Goal: Transaction & Acquisition: Purchase product/service

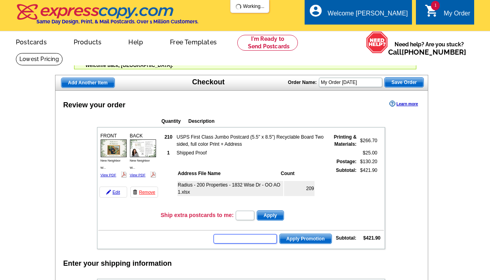
click at [240, 238] on input "text" at bounding box center [245, 239] width 63 height 10
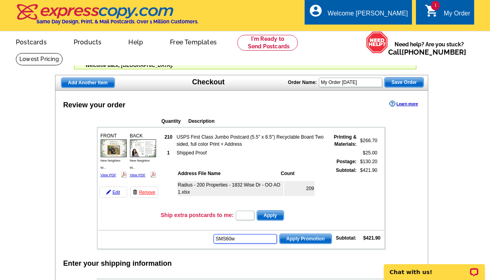
type input "SMS60w"
click at [290, 240] on span "Apply Promotion" at bounding box center [306, 239] width 52 height 10
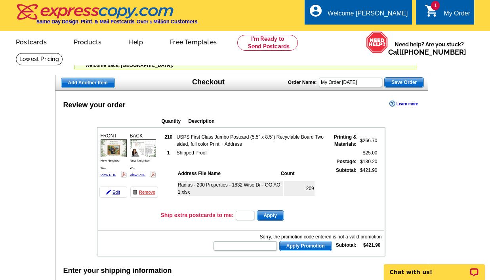
click at [236, 250] on form "Apply Promotion" at bounding box center [272, 245] width 119 height 11
click at [236, 250] on input "text" at bounding box center [245, 246] width 63 height 10
type input "sms60W"
click at [289, 245] on span "Apply Promotion" at bounding box center [306, 246] width 52 height 10
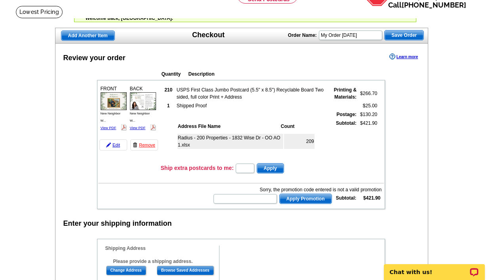
scroll to position [47, 0]
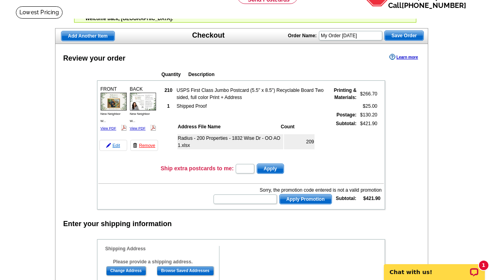
click at [121, 145] on link "Edit" at bounding box center [113, 145] width 28 height 11
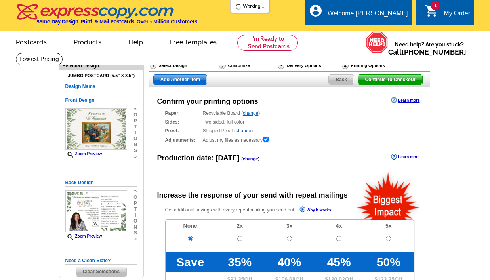
radio input "false"
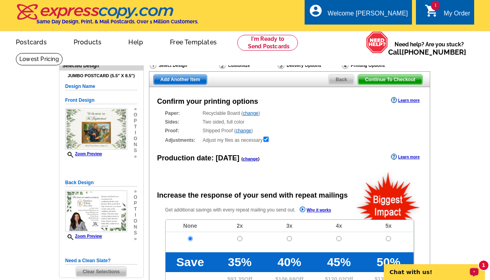
click at [418, 278] on div "1 Chat with us!" at bounding box center [434, 272] width 101 height 16
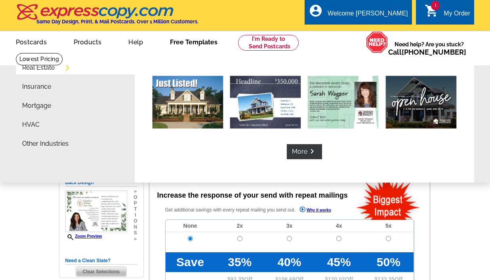
click at [189, 44] on link "Free Templates" at bounding box center [193, 41] width 73 height 19
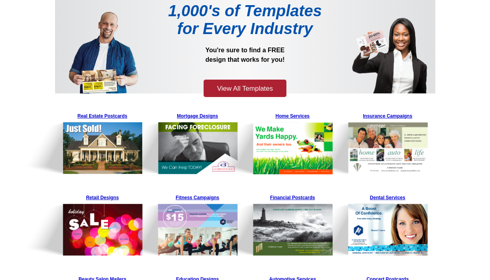
scroll to position [77, 0]
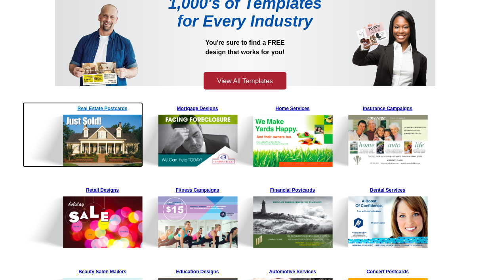
click at [102, 143] on img at bounding box center [83, 134] width 121 height 65
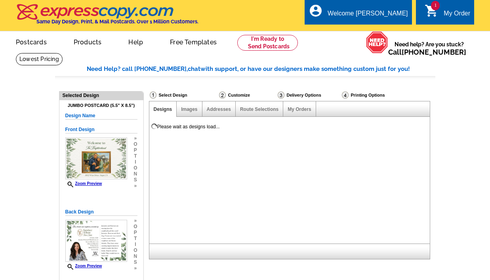
select select "785"
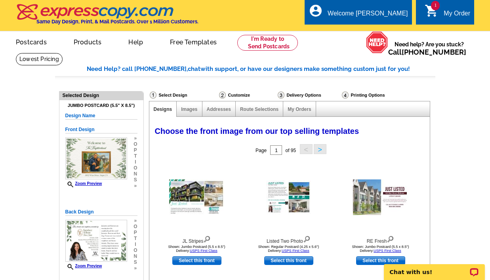
click at [323, 150] on button ">" at bounding box center [320, 149] width 13 height 10
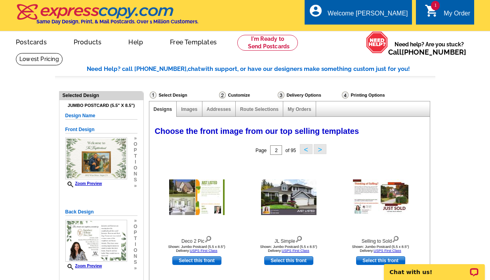
click at [323, 150] on button ">" at bounding box center [320, 149] width 13 height 10
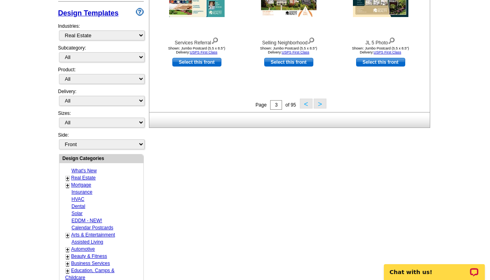
scroll to position [339, 0]
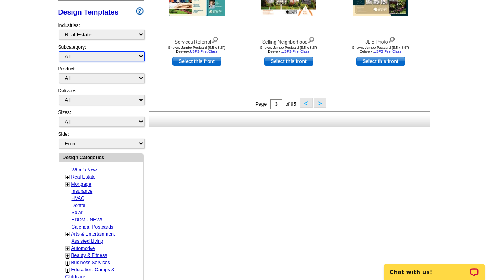
click at [98, 53] on select "All RE/MAX® Referrals Keller Williams® Berkshire Hathaway Home Services Century…" at bounding box center [102, 56] width 86 height 10
select select "789"
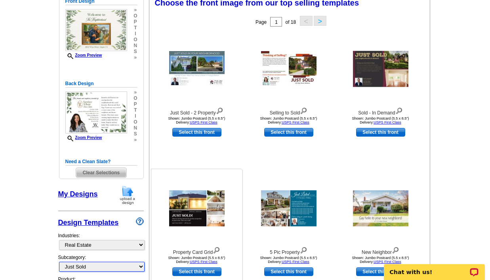
scroll to position [121, 0]
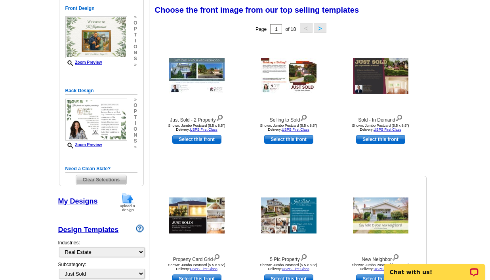
click at [396, 220] on img at bounding box center [380, 216] width 55 height 36
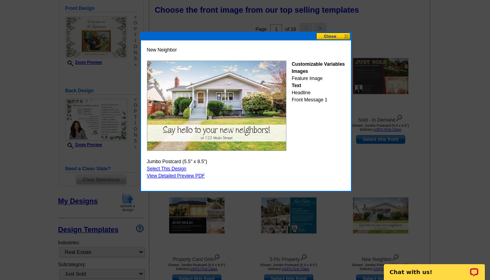
click at [181, 169] on link "Select This Design" at bounding box center [167, 169] width 40 height 6
select select "2"
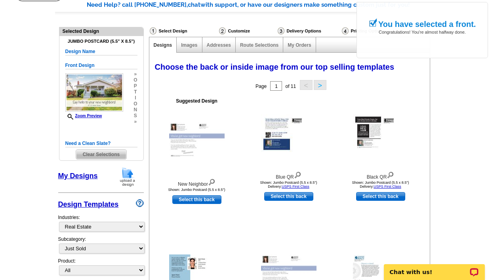
scroll to position [77, 0]
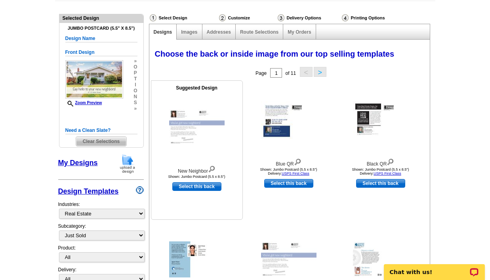
click at [195, 126] on img at bounding box center [196, 127] width 55 height 36
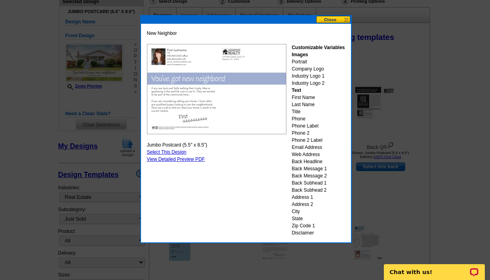
scroll to position [109, 0]
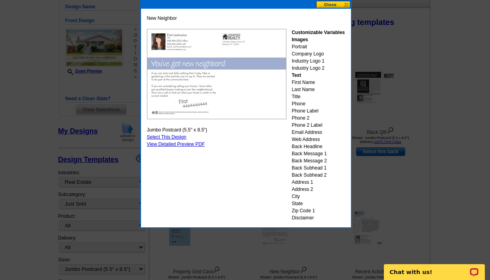
click at [173, 137] on link "Select This Design" at bounding box center [167, 137] width 40 height 6
select select "front"
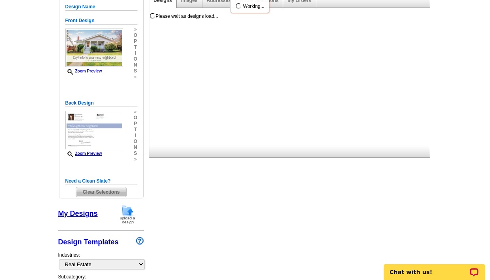
scroll to position [0, 0]
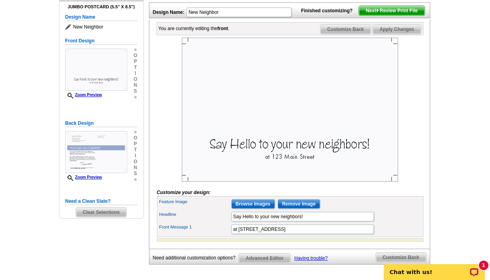
scroll to position [96, 0]
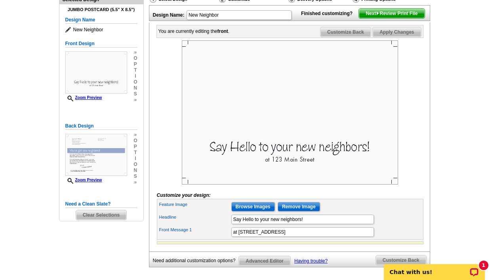
click at [263, 160] on img at bounding box center [290, 112] width 216 height 144
click at [244, 224] on input "Say Hello to your new neighbors!" at bounding box center [302, 220] width 143 height 10
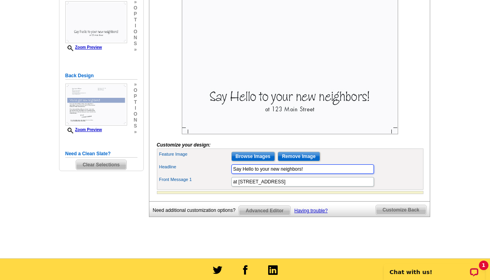
scroll to position [143, 0]
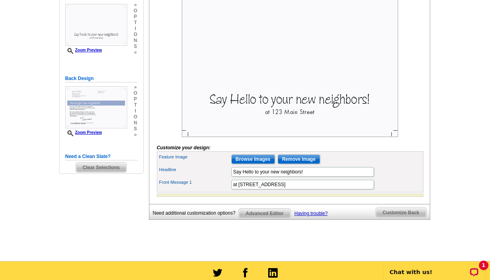
click at [278, 218] on span "Advanced Editor" at bounding box center [264, 214] width 51 height 10
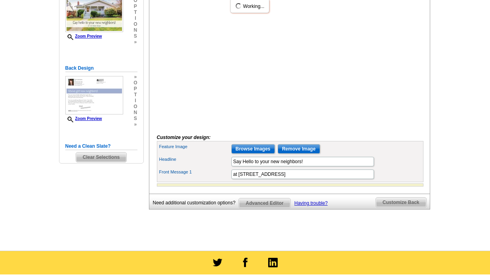
scroll to position [143, 0]
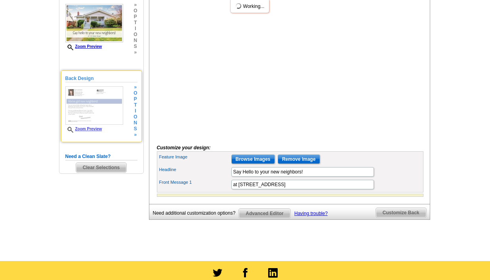
click at [98, 95] on img at bounding box center [94, 105] width 58 height 38
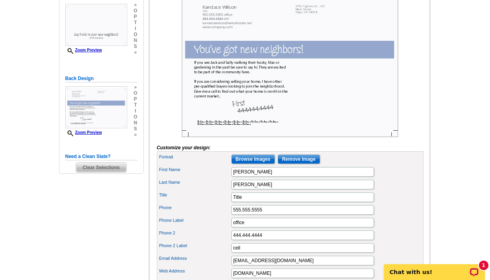
click at [251, 136] on img at bounding box center [290, 65] width 216 height 144
click at [227, 137] on img at bounding box center [290, 65] width 216 height 144
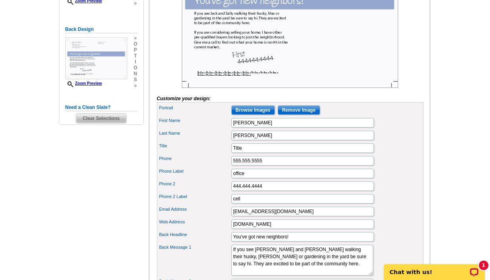
scroll to position [87, 0]
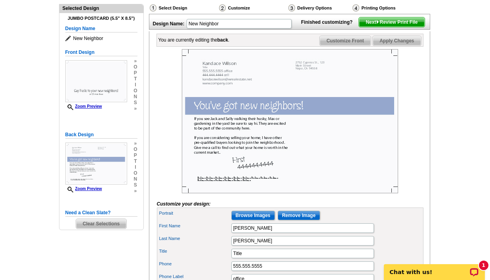
click at [231, 150] on img at bounding box center [290, 121] width 216 height 144
click at [225, 142] on img at bounding box center [290, 121] width 216 height 144
click at [216, 83] on img at bounding box center [290, 121] width 216 height 144
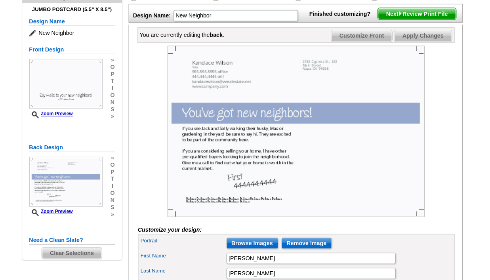
click at [219, 190] on img at bounding box center [290, 121] width 216 height 144
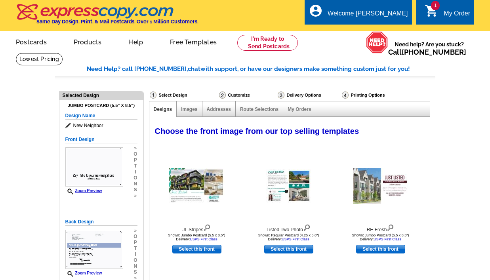
select select "785"
select select "2"
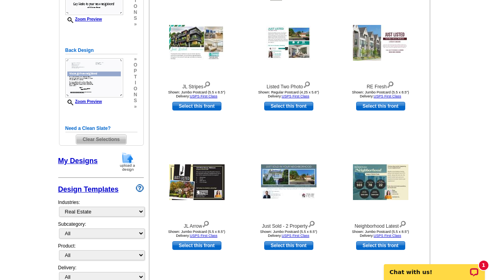
scroll to position [179, 0]
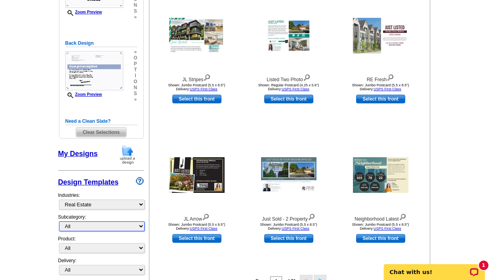
click at [96, 225] on select "All RE/MAX® Referrals [PERSON_NAME]® Berkshire Hathaway Home Services Century 2…" at bounding box center [102, 226] width 86 height 10
select select "789"
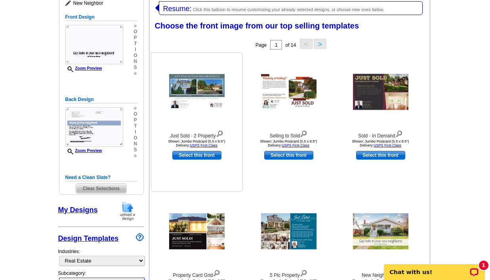
scroll to position [121, 0]
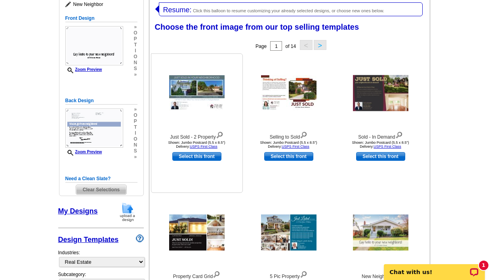
click at [201, 88] on img at bounding box center [196, 93] width 55 height 36
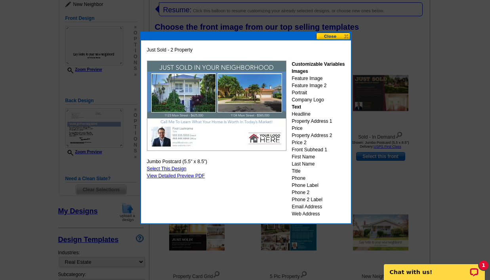
click at [336, 36] on button at bounding box center [333, 36] width 35 height 8
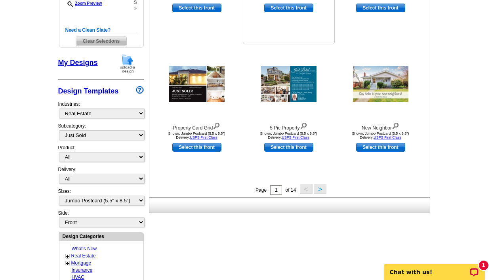
scroll to position [270, 0]
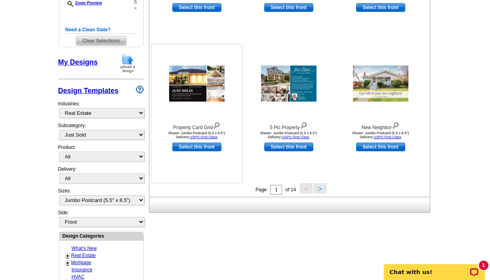
click at [199, 81] on img at bounding box center [196, 84] width 55 height 36
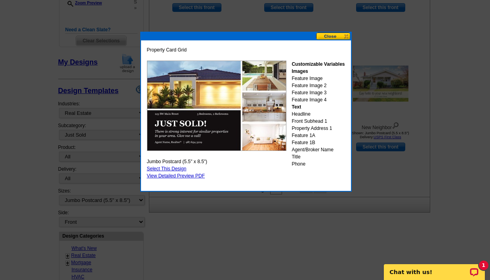
click at [179, 170] on link "Select This Design" at bounding box center [167, 169] width 40 height 6
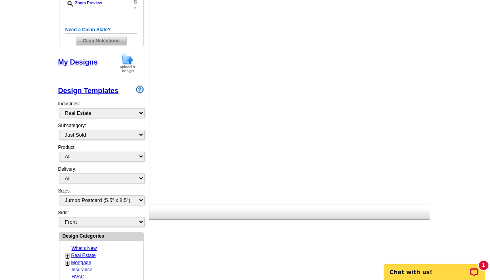
select select "back"
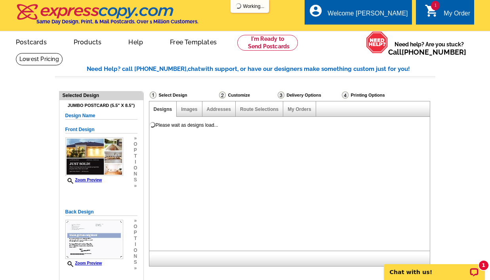
scroll to position [0, 0]
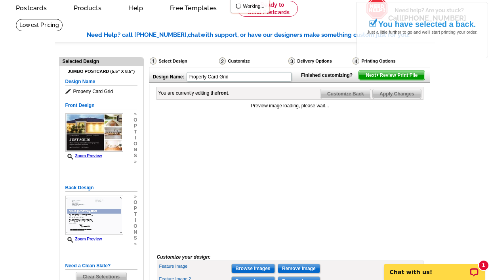
scroll to position [40, 0]
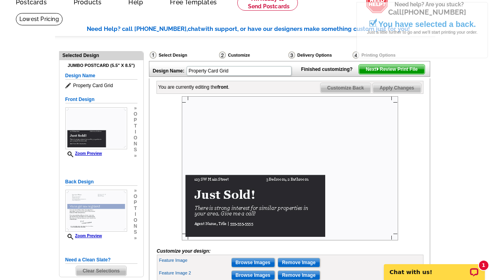
click at [176, 56] on div "Select Design" at bounding box center [183, 56] width 69 height 10
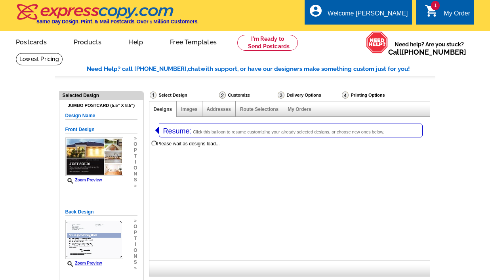
select select "1"
select select "2"
select select "785"
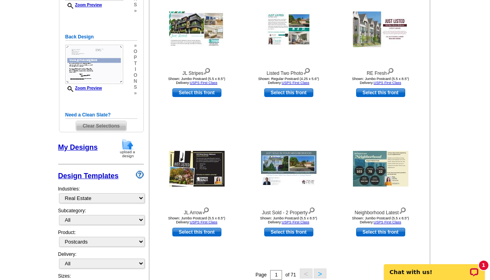
scroll to position [184, 0]
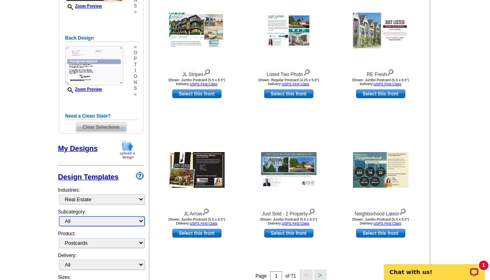
click select "All RE/MAX® Referrals Keller Williams® Berkshire Hathaway Home Services Century…"
select select "789"
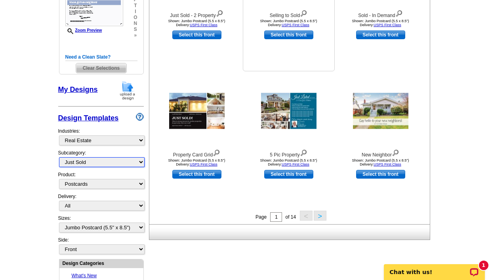
scroll to position [245, 0]
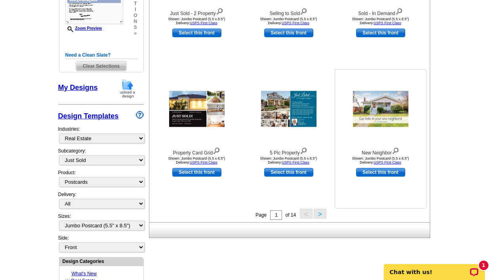
click img
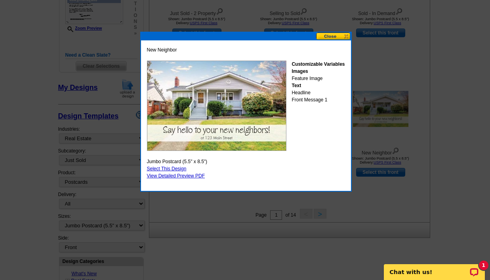
click link "Select This Design"
select select "back"
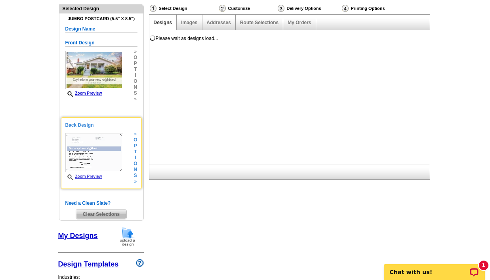
scroll to position [87, 0]
click div "Back Design Zoom Preview » o p t i o n s » Change Your Design Edit Design Copy …"
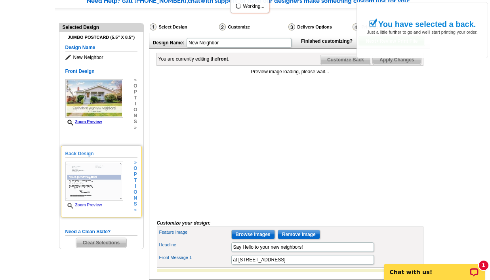
click at [135, 189] on span "i" at bounding box center [135, 186] width 4 height 6
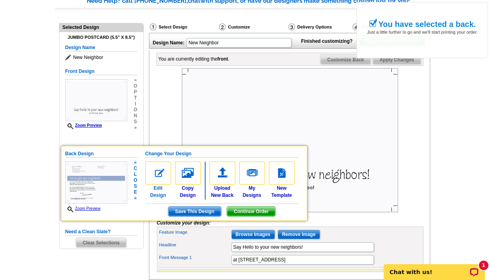
click at [159, 175] on img at bounding box center [158, 173] width 26 height 23
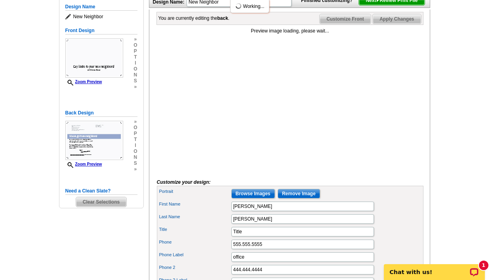
scroll to position [109, 0]
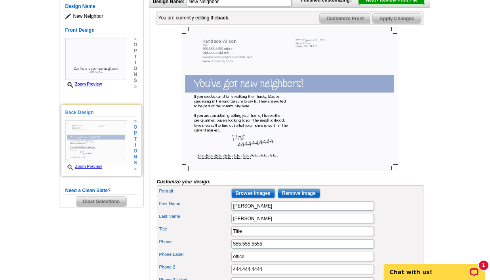
click at [135, 151] on span "o" at bounding box center [135, 151] width 4 height 6
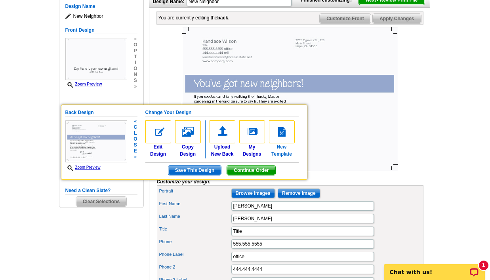
click at [288, 138] on img at bounding box center [282, 131] width 26 height 23
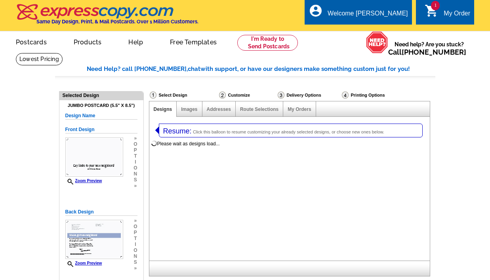
select select "1"
select select "2"
select select "back"
select select "785"
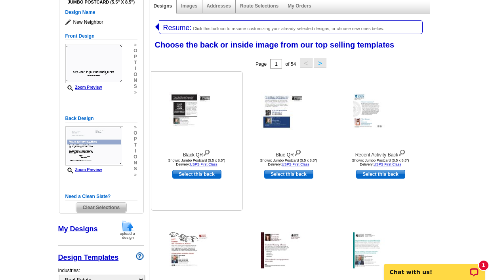
click at [191, 106] on img at bounding box center [196, 111] width 55 height 38
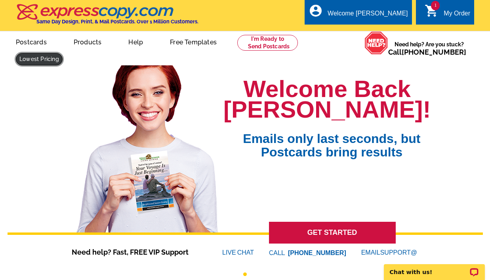
click at [35, 64] on link at bounding box center [39, 59] width 47 height 12
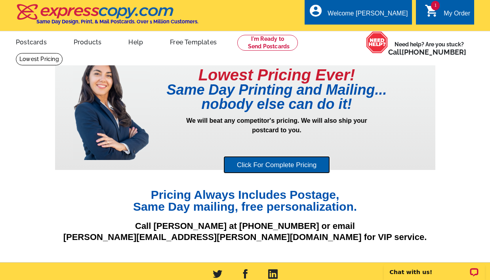
click at [274, 166] on link "Click For Complete Pricing" at bounding box center [276, 165] width 107 height 18
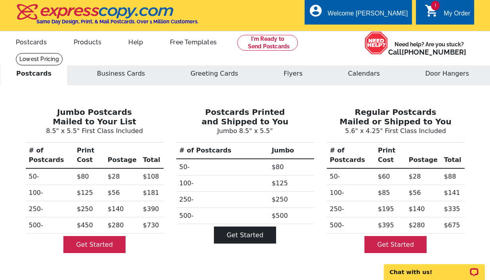
click at [257, 235] on link "Get Started" at bounding box center [245, 235] width 62 height 17
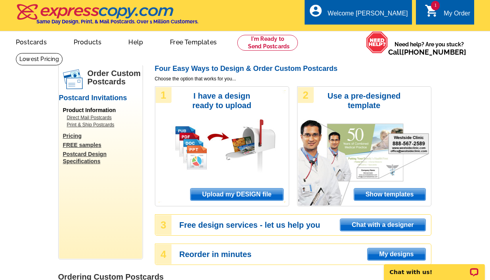
click at [249, 196] on span "Upload my DESIGN file" at bounding box center [237, 195] width 92 height 12
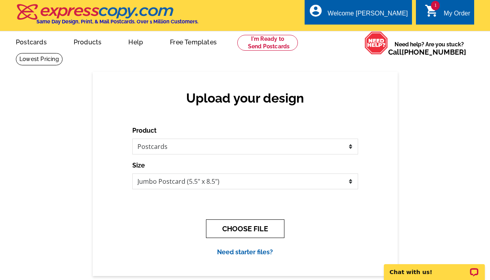
click at [242, 228] on button "CHOOSE FILE" at bounding box center [245, 228] width 78 height 19
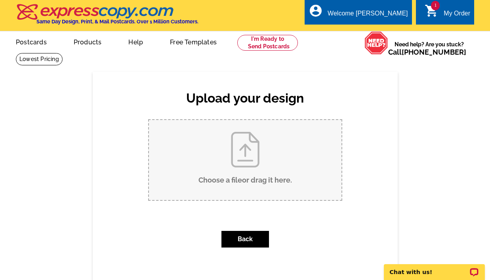
click at [232, 177] on input "Choose a file or drag it here ." at bounding box center [245, 160] width 193 height 80
type input "C:\fakepath\New Neighbor Welcome to Neighborhood Greeting Card Simple (1).pdf"
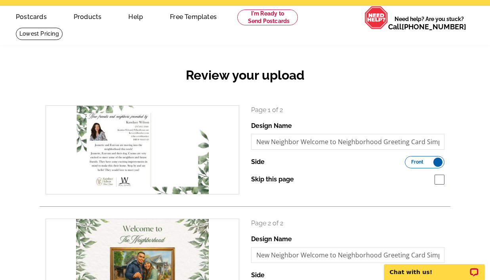
scroll to position [27, 0]
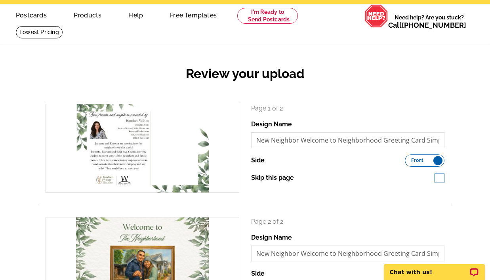
click at [421, 160] on span "Front" at bounding box center [417, 160] width 12 height 4
click at [409, 158] on input "Front Back" at bounding box center [409, 158] width 0 height 0
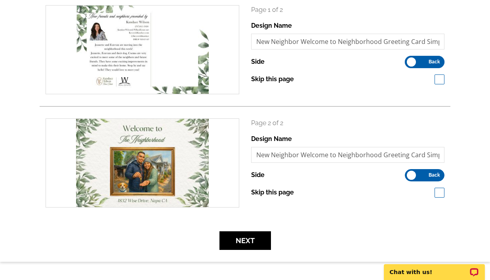
scroll to position [142, 0]
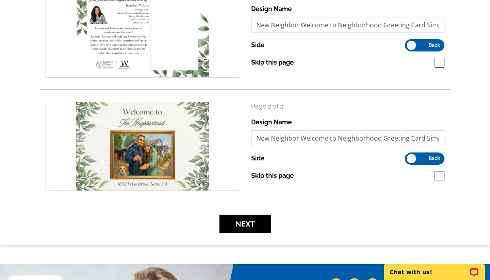
click at [430, 158] on span "Back" at bounding box center [434, 158] width 11 height 4
click at [409, 156] on input "Front Back" at bounding box center [409, 156] width 0 height 0
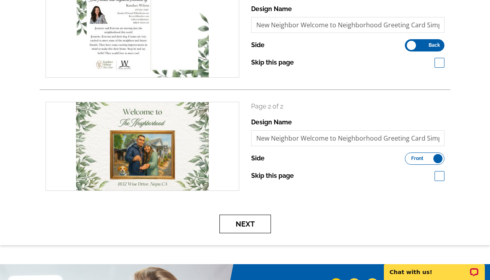
click at [252, 220] on button "Next" at bounding box center [244, 224] width 51 height 19
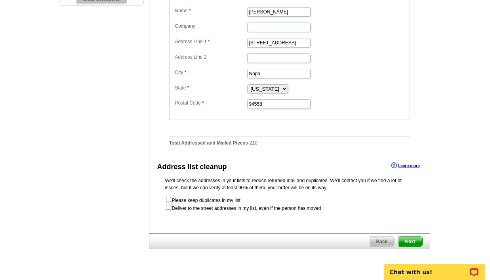
scroll to position [279, 0]
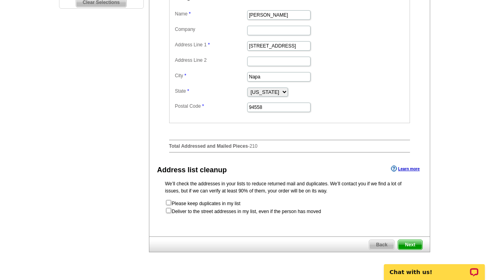
click at [415, 245] on span "Next" at bounding box center [410, 245] width 24 height 10
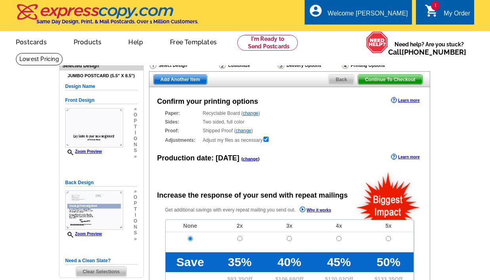
radio input "false"
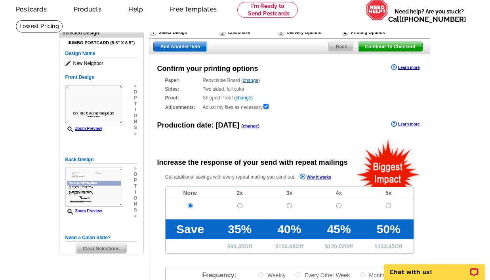
scroll to position [27, 0]
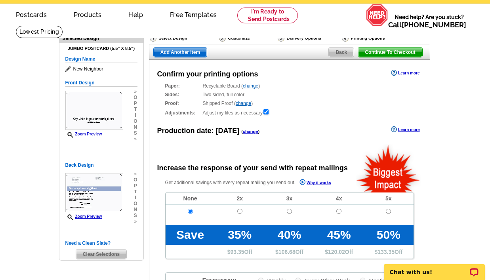
click at [111, 254] on span "Clear Selections" at bounding box center [101, 255] width 50 height 10
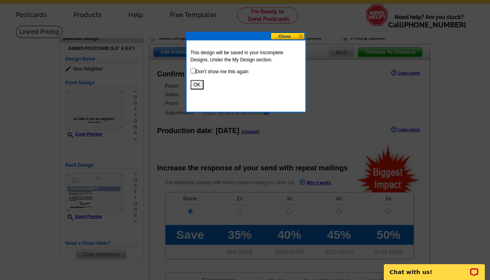
click at [193, 71] on input "checkbox" at bounding box center [193, 70] width 5 height 5
checkbox input "true"
click at [198, 84] on button "OK" at bounding box center [197, 85] width 13 height 10
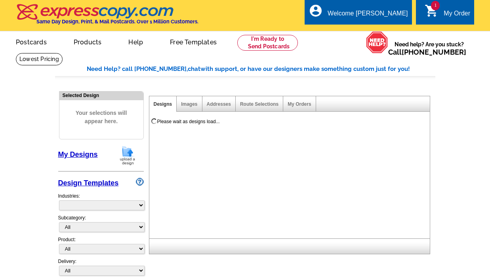
select select "785"
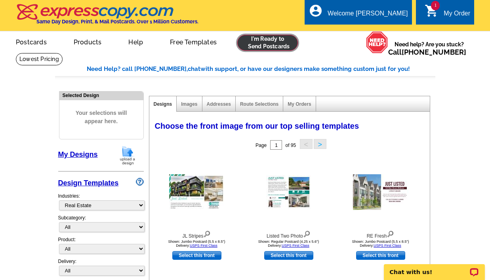
click at [271, 44] on link at bounding box center [267, 43] width 61 height 16
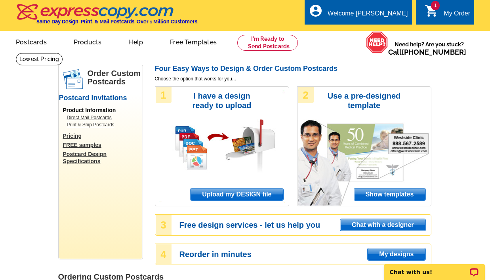
click at [242, 193] on span "Upload my DESIGN file" at bounding box center [237, 195] width 92 height 12
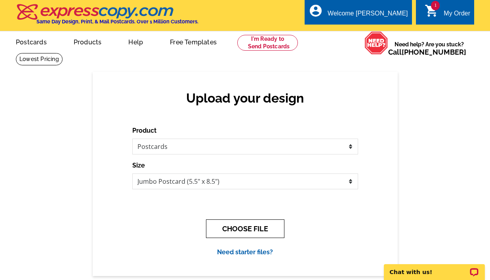
click at [235, 224] on button "CHOOSE FILE" at bounding box center [245, 228] width 78 height 19
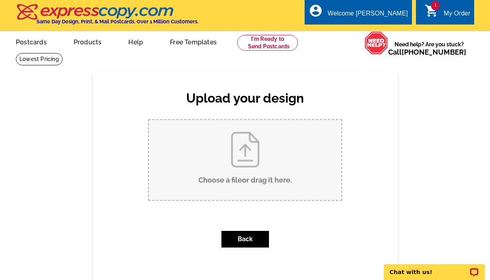
click at [225, 157] on input "Choose a file or drag it here ." at bounding box center [245, 160] width 193 height 80
type input "C:\fakepath\New Neighbor Welcome to Neighborhood Greeting Card Simple (1).pdf"
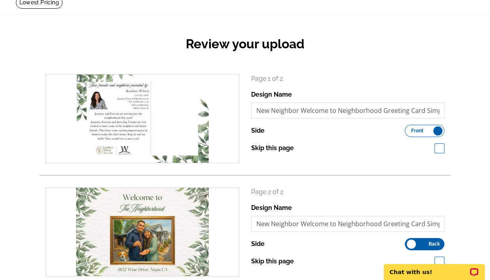
scroll to position [63, 0]
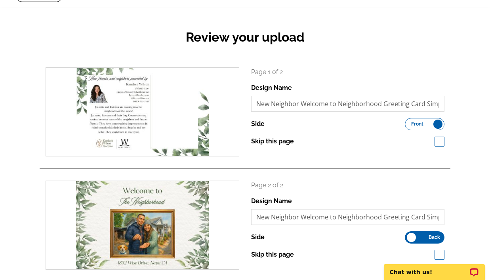
click at [420, 124] on span "Front" at bounding box center [417, 124] width 12 height 4
click at [409, 122] on input "Front Back" at bounding box center [409, 122] width 0 height 0
click at [415, 236] on label "Front Back" at bounding box center [425, 237] width 40 height 12
click at [409, 235] on input "Front Back" at bounding box center [409, 235] width 0 height 0
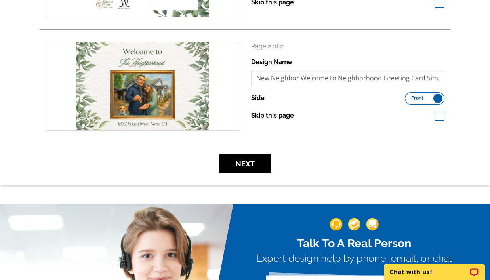
scroll to position [207, 0]
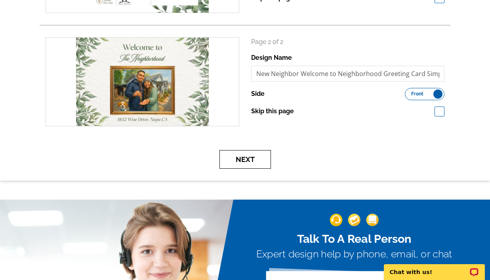
click at [256, 162] on button "Next" at bounding box center [244, 159] width 51 height 19
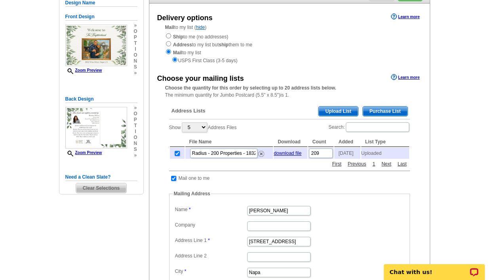
scroll to position [85, 0]
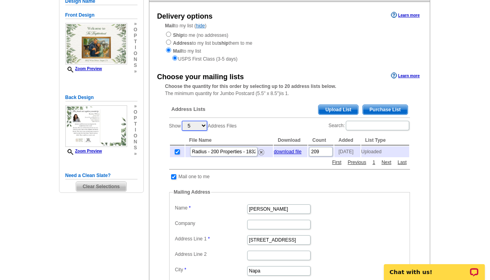
click at [194, 129] on select "5 10 25 50 100" at bounding box center [194, 126] width 25 height 10
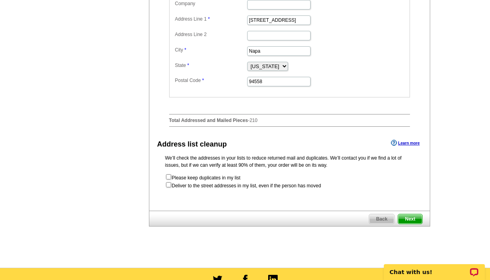
scroll to position [327, 0]
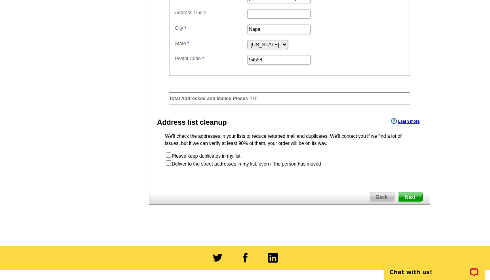
click at [414, 198] on span "Next" at bounding box center [410, 198] width 24 height 10
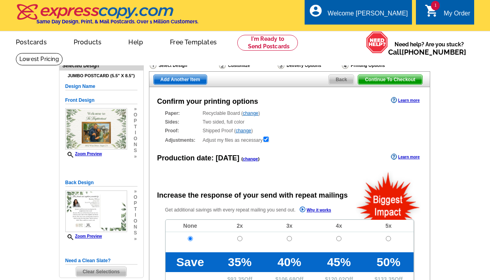
radio input "false"
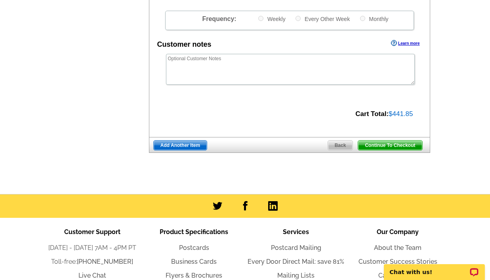
scroll to position [296, 0]
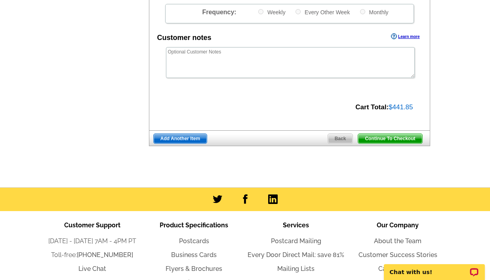
click at [380, 139] on span "Continue To Checkout" at bounding box center [390, 139] width 64 height 10
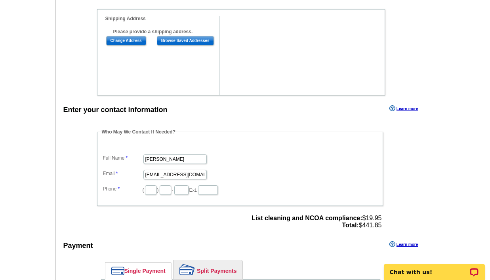
scroll to position [253, 0]
click at [148, 191] on input "text" at bounding box center [150, 190] width 11 height 10
type input "707"
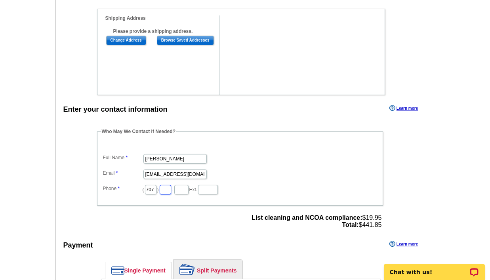
click at [162, 192] on input "text" at bounding box center [165, 190] width 11 height 10
type input "815"
click at [177, 194] on input "text" at bounding box center [181, 190] width 14 height 10
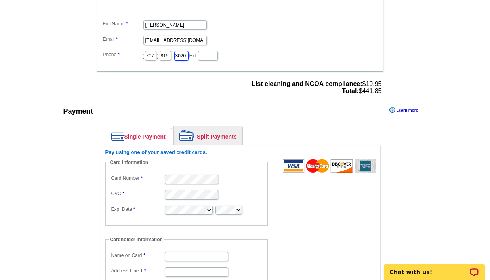
scroll to position [412, 0]
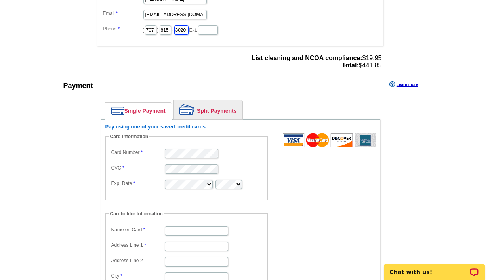
type input "3020"
type input "[PERSON_NAME]"
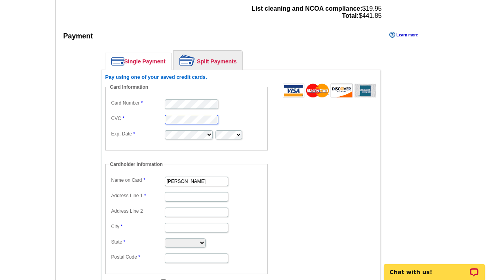
scroll to position [473, 0]
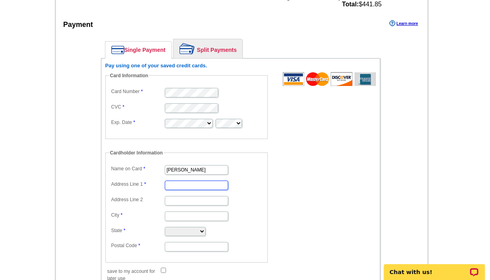
click at [195, 188] on input "Address Line 1" at bounding box center [196, 186] width 63 height 10
type input "[STREET_ADDRESS]"
click at [178, 220] on input "City" at bounding box center [196, 217] width 63 height 10
type input "Napa"
click at [187, 233] on select "Alabama Alaska Arizona Arkansas California Colorado Connecticut District of Col…" at bounding box center [185, 231] width 41 height 9
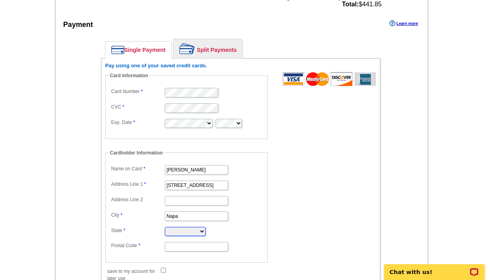
select select "CA"
click at [187, 237] on dl "Name on Card Kandace Markovich Address Line 1 2752 Cypress St. Address Line 2 C…" at bounding box center [186, 207] width 154 height 89
click at [187, 245] on input "Postal Code" at bounding box center [196, 247] width 63 height 10
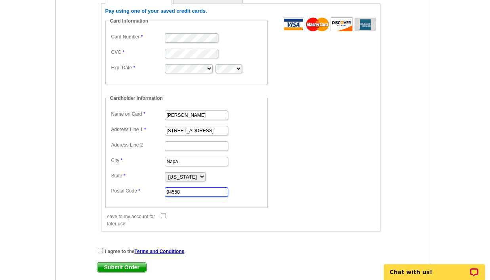
scroll to position [528, 0]
type input "94558"
click at [164, 216] on input "save to my account for later use" at bounding box center [163, 215] width 5 height 5
checkbox input "true"
click at [100, 252] on input "checkbox" at bounding box center [100, 250] width 5 height 5
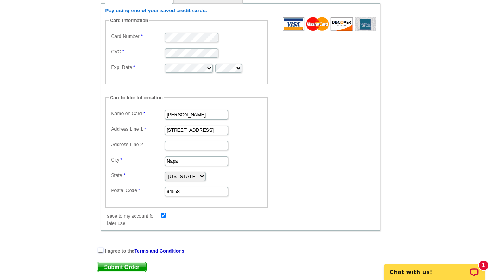
checkbox input "true"
click at [121, 267] on span "Submit Order" at bounding box center [121, 267] width 49 height 10
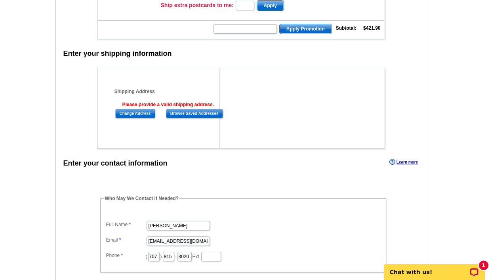
scroll to position [185, 0]
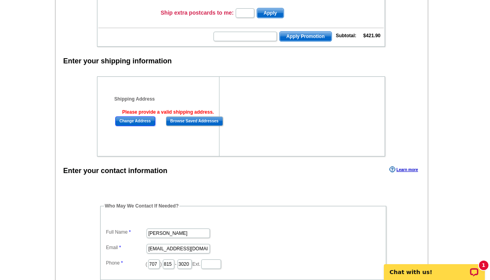
click at [129, 120] on input "Change Address" at bounding box center [135, 121] width 40 height 10
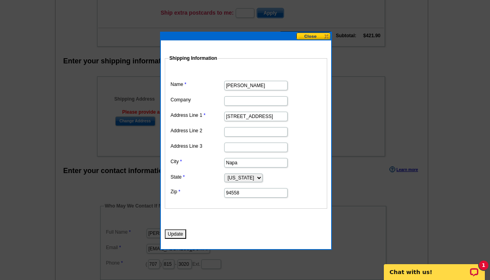
click at [173, 236] on button "Update" at bounding box center [176, 234] width 22 height 10
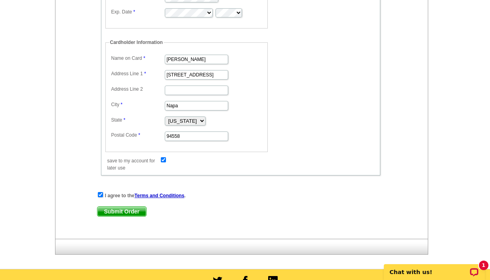
scroll to position [625, 0]
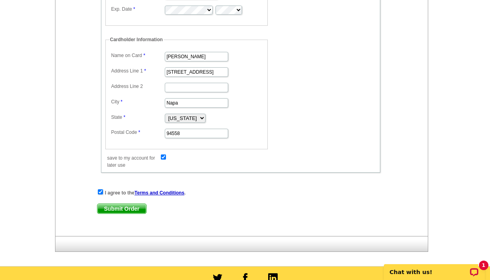
click at [119, 207] on span "Submit Order" at bounding box center [121, 209] width 49 height 10
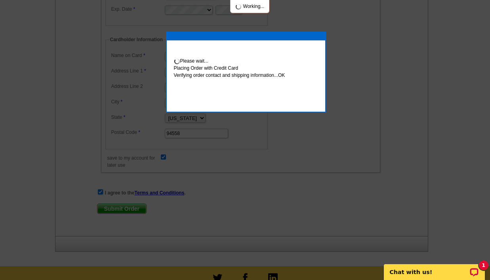
scroll to position [628, 0]
